Goal: Task Accomplishment & Management: Use online tool/utility

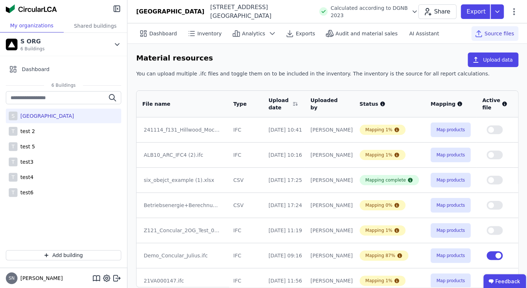
click at [139, 49] on div "Material resources Upload data You can upload multiple .ifc files and toggle th…" at bounding box center [327, 170] width 400 height 252
click at [42, 113] on div "[GEOGRAPHIC_DATA]" at bounding box center [45, 115] width 56 height 7
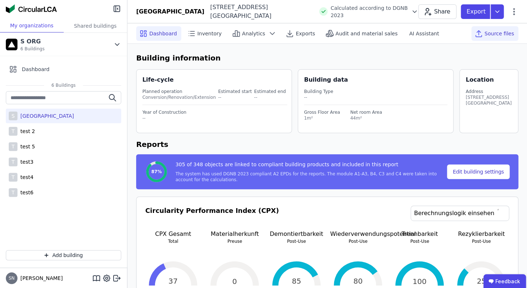
click at [490, 40] on div "Source files" at bounding box center [494, 33] width 47 height 15
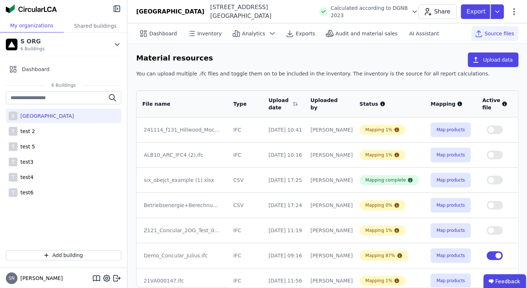
click at [491, 35] on span "Source files" at bounding box center [499, 33] width 29 height 7
click at [443, 135] on button "Map products" at bounding box center [451, 129] width 40 height 15
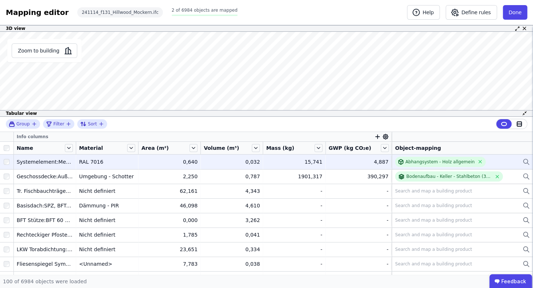
click at [51, 162] on div "Systemelement:Metallpanel" at bounding box center [45, 161] width 56 height 7
click at [58, 158] on td "Systemelement:Metallpanel Systemelement:Metallpanel" at bounding box center [45, 161] width 62 height 15
click at [54, 161] on div "Systemelement:Metallpanel" at bounding box center [45, 161] width 56 height 7
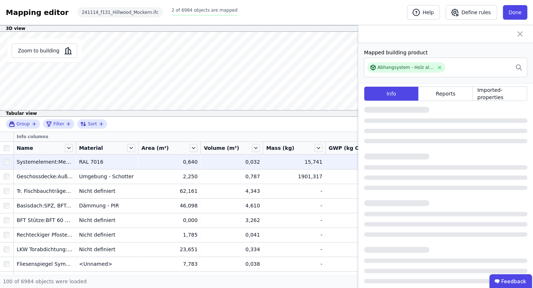
click at [141, 155] on td "0,640 0,640" at bounding box center [169, 161] width 62 height 15
click at [143, 162] on div "0,640" at bounding box center [169, 161] width 56 height 7
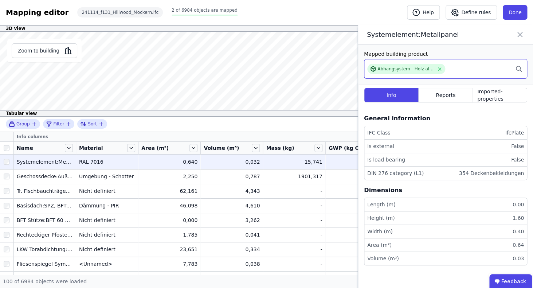
click at [501, 69] on div "Abhangsystem - Holz allgemein" at bounding box center [445, 69] width 163 height 20
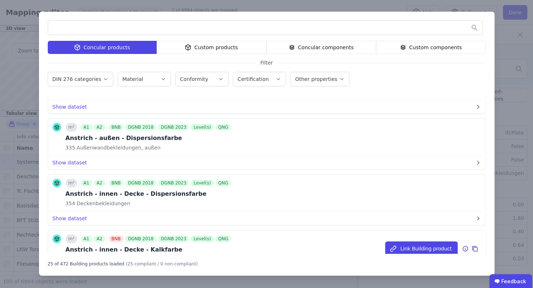
scroll to position [719, 0]
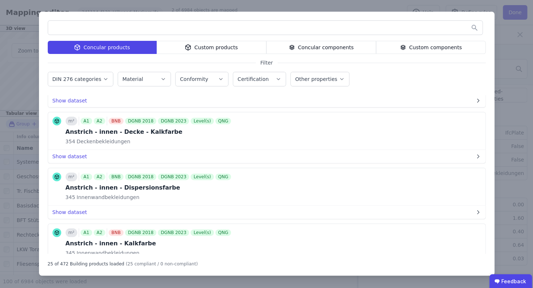
click at [0, 0] on button "Link Building product" at bounding box center [0, 0] width 0 height 0
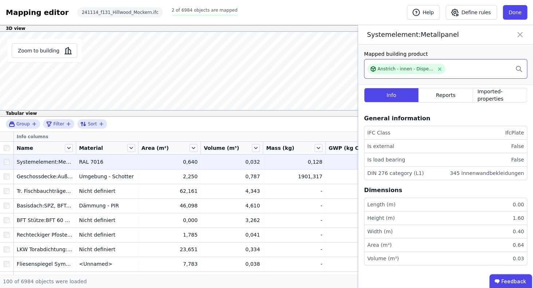
click at [481, 65] on div "Anstrich - innen - Dispersionsfarbe" at bounding box center [445, 69] width 163 height 20
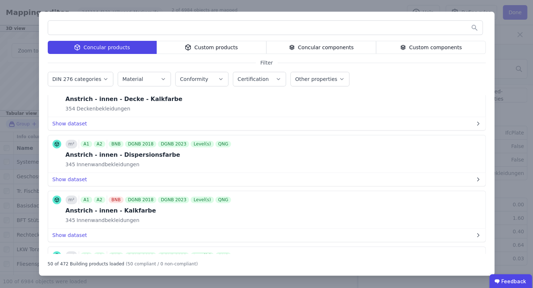
scroll to position [2148, 0]
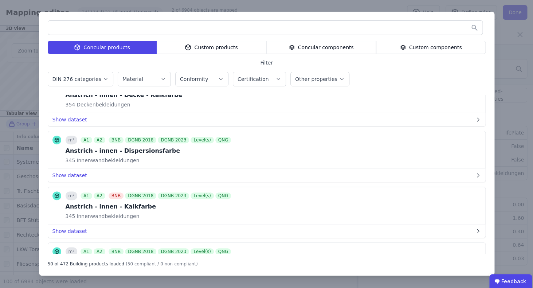
click at [203, 49] on div "Custom products" at bounding box center [212, 47] width 110 height 13
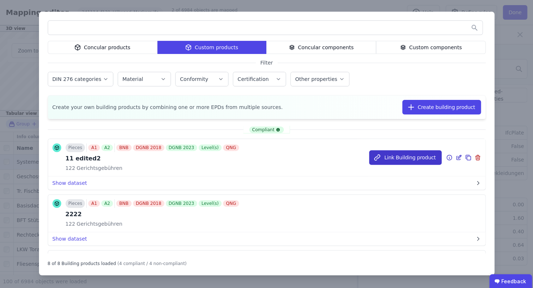
click at [398, 157] on button "Link Building product" at bounding box center [405, 157] width 72 height 15
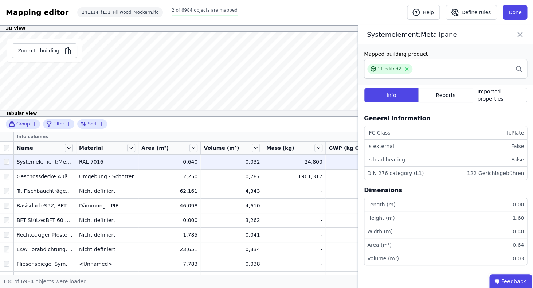
click at [519, 32] on icon at bounding box center [519, 34] width 9 height 10
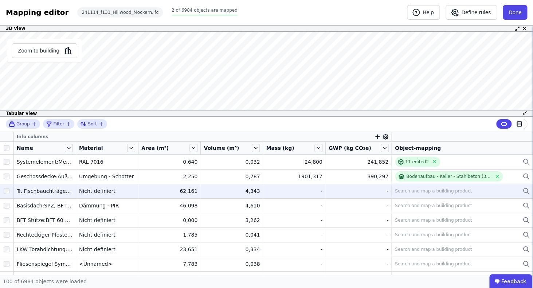
click at [272, 190] on div "-" at bounding box center [294, 190] width 56 height 7
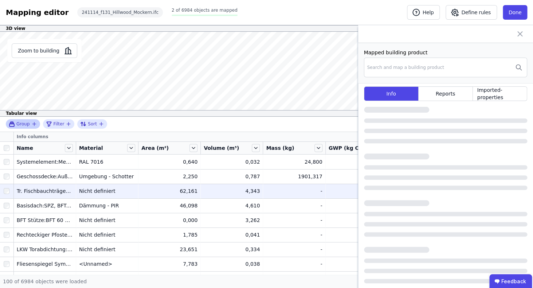
click at [416, 188] on div "Search and map a building product" at bounding box center [433, 191] width 77 height 6
click at [34, 124] on icon "button" at bounding box center [33, 124] width 3 height 0
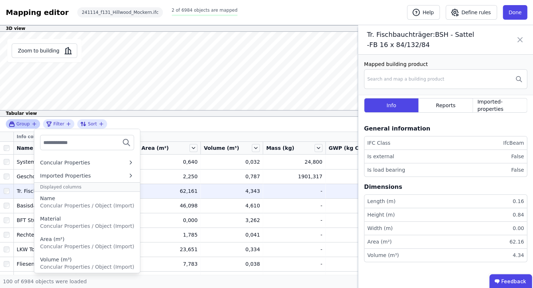
click at [34, 124] on icon "button" at bounding box center [33, 124] width 3 height 0
